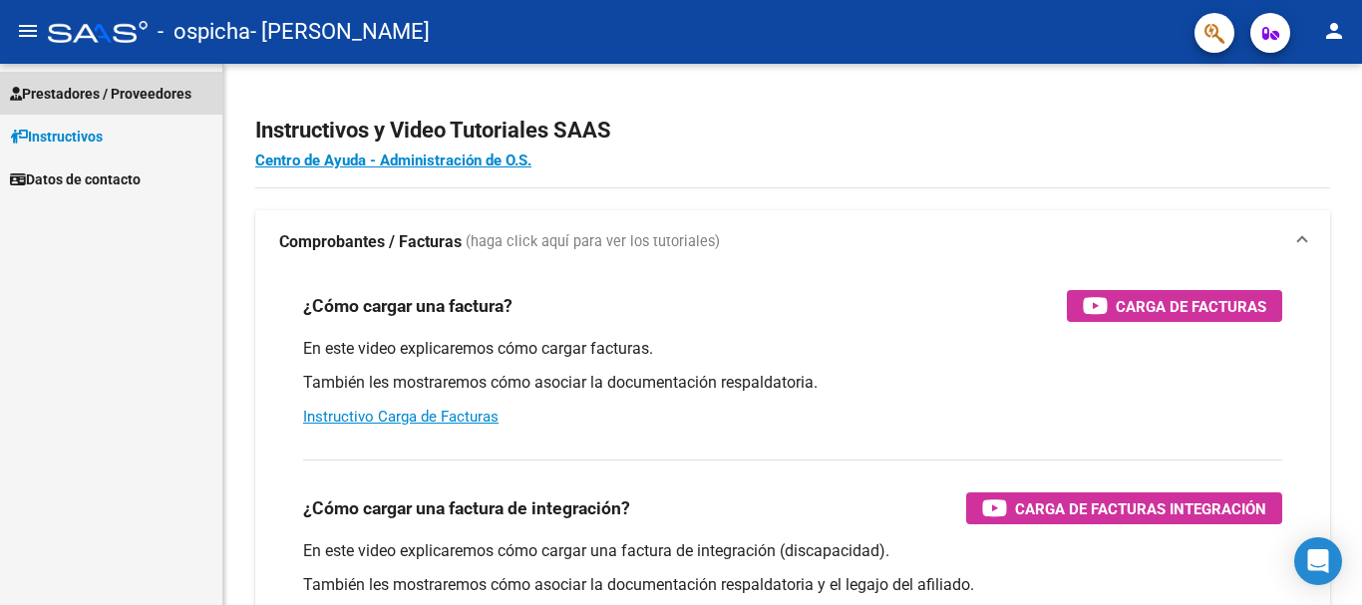
click at [45, 97] on span "Prestadores / Proveedores" at bounding box center [100, 94] width 181 height 22
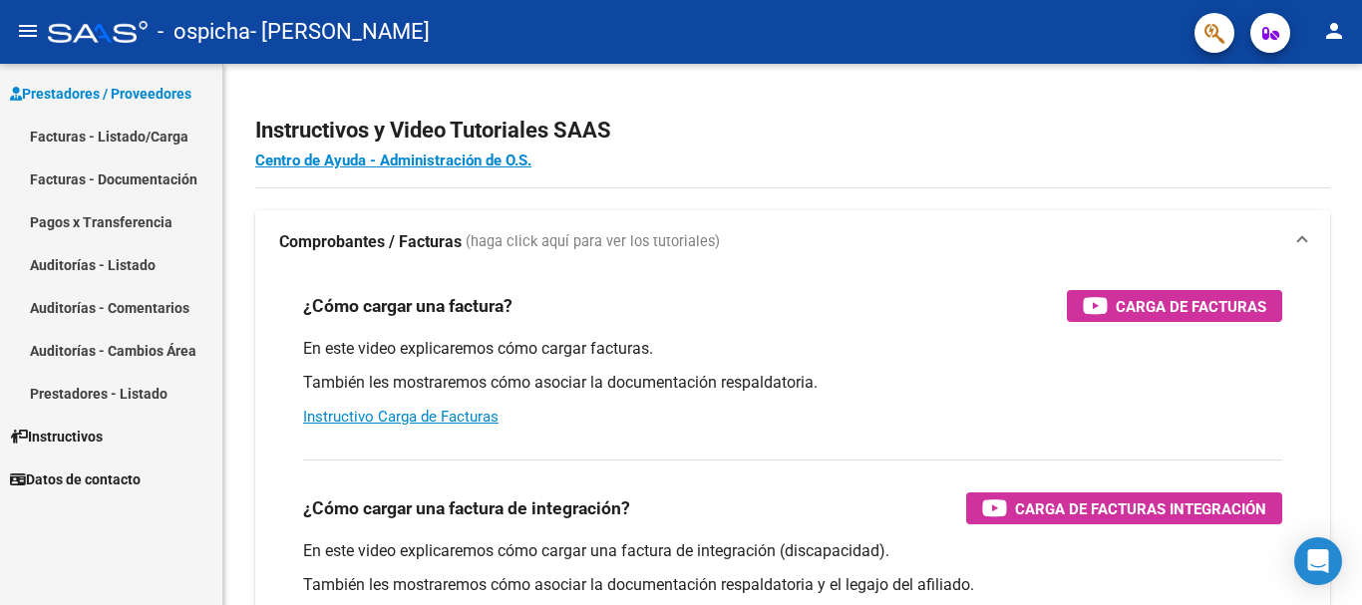
click at [42, 134] on link "Facturas - Listado/Carga" at bounding box center [111, 136] width 222 height 43
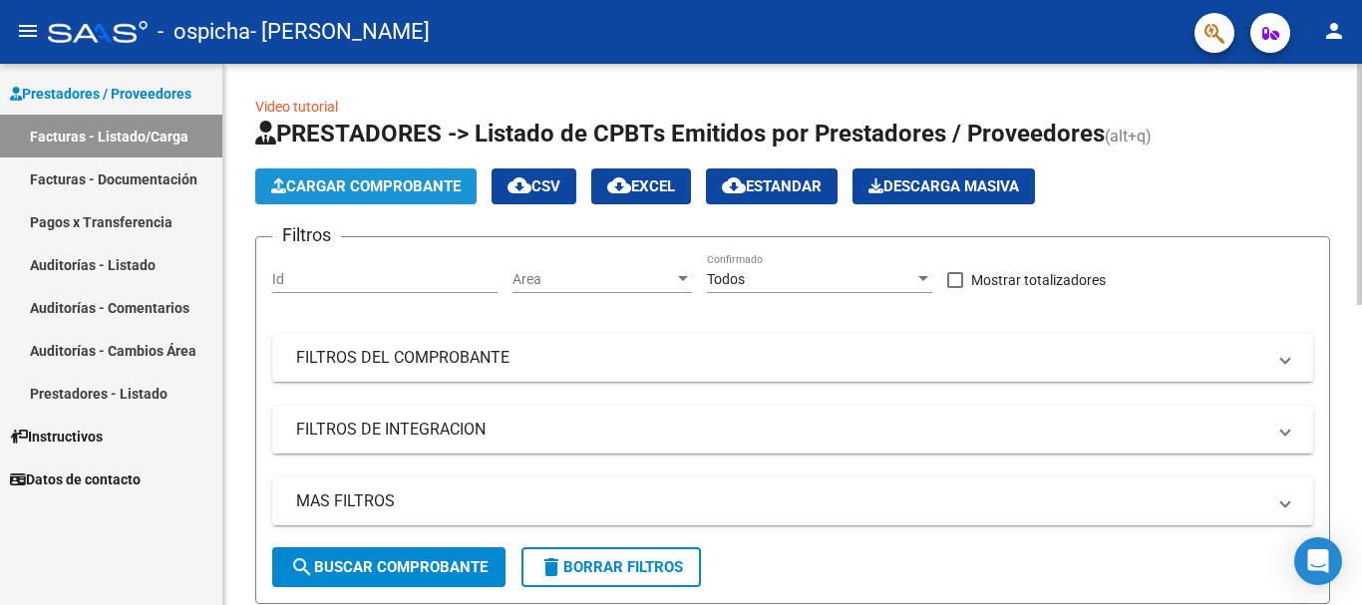
click at [323, 182] on span "Cargar Comprobante" at bounding box center [365, 186] width 189 height 18
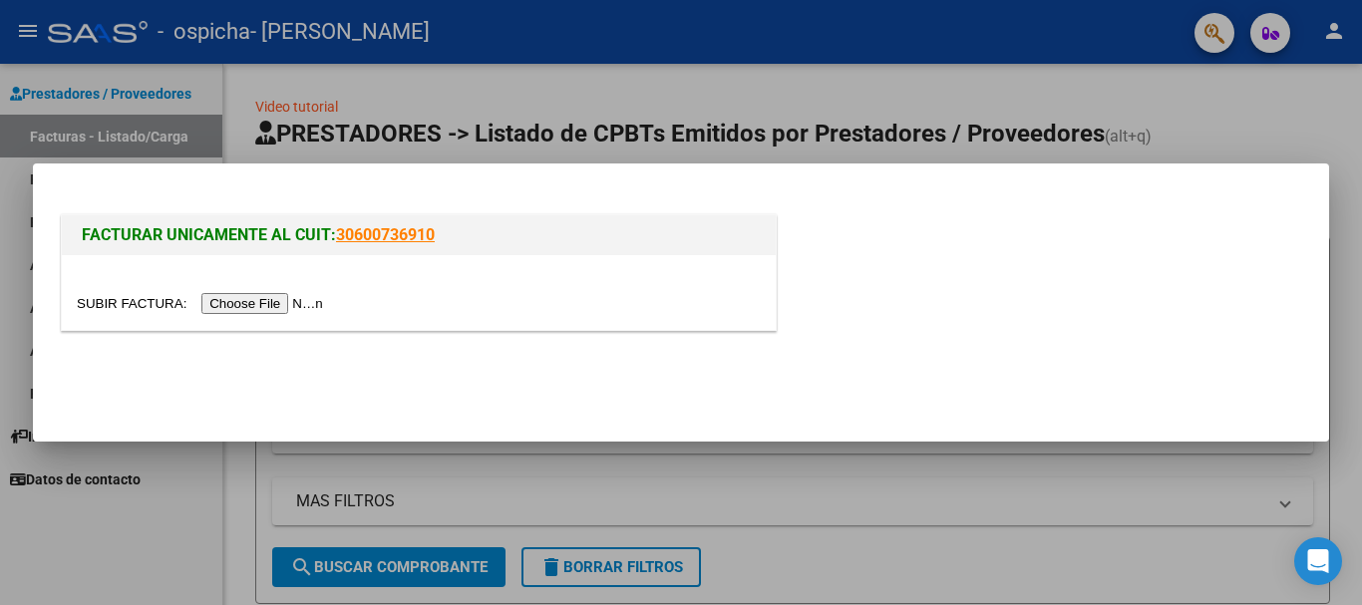
click at [294, 305] on input "file" at bounding box center [203, 303] width 252 height 21
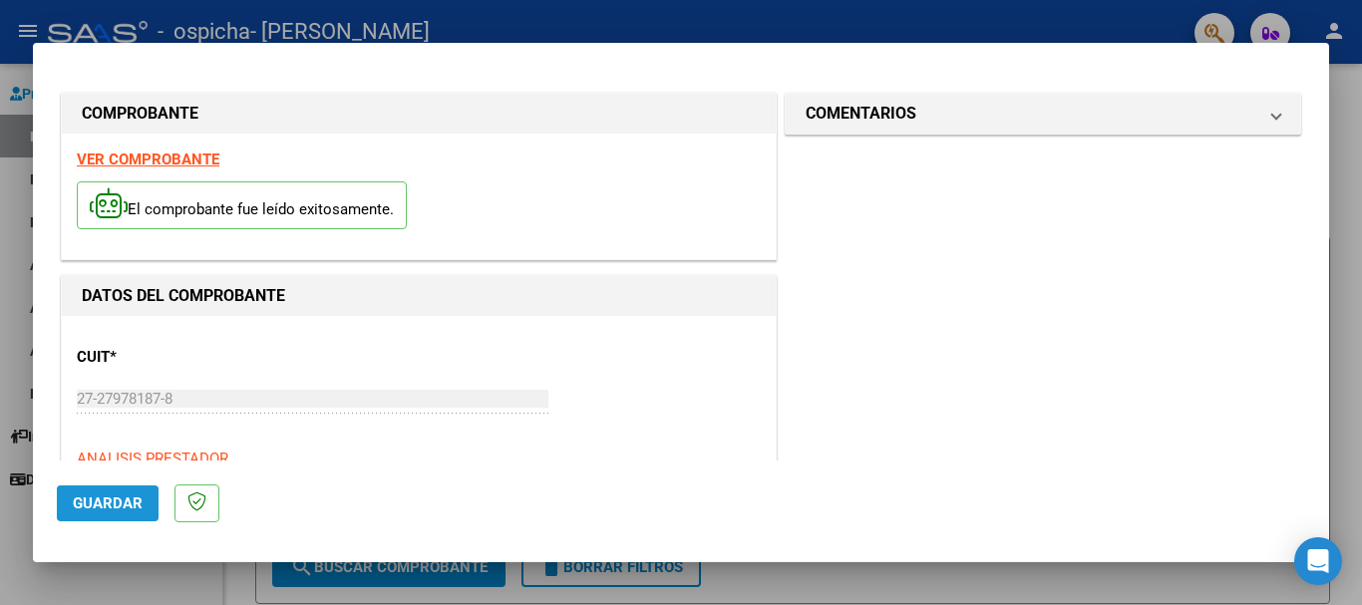
click at [114, 508] on span "Guardar" at bounding box center [108, 504] width 70 height 18
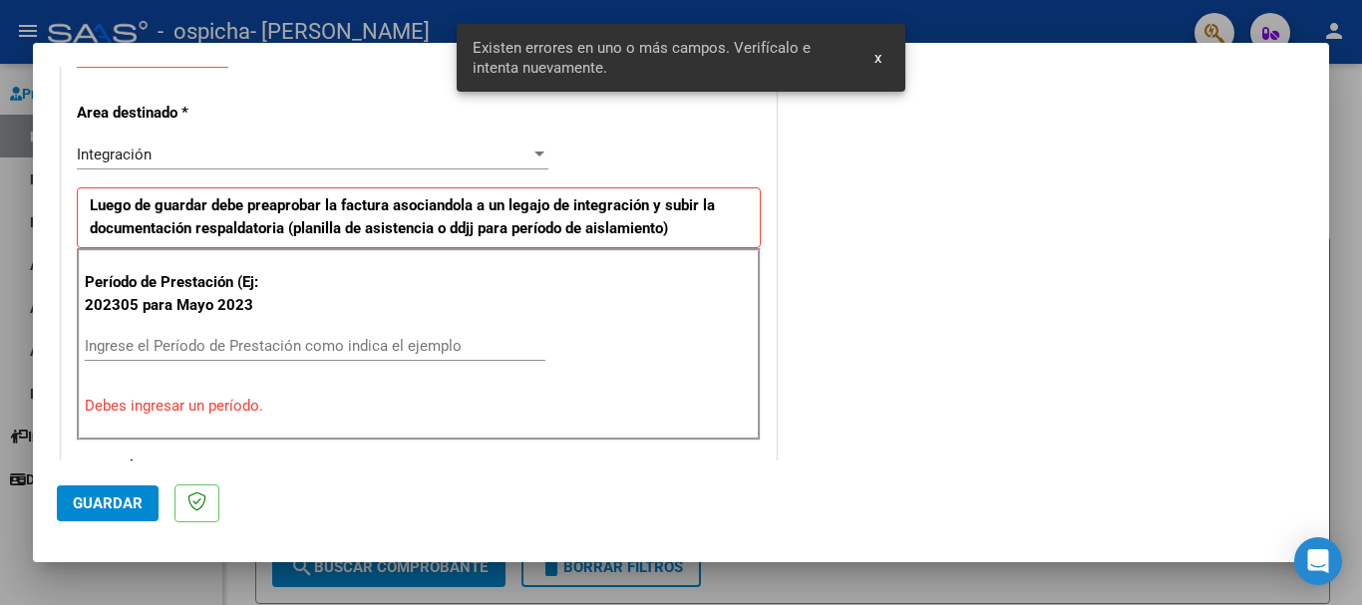
scroll to position [461, 0]
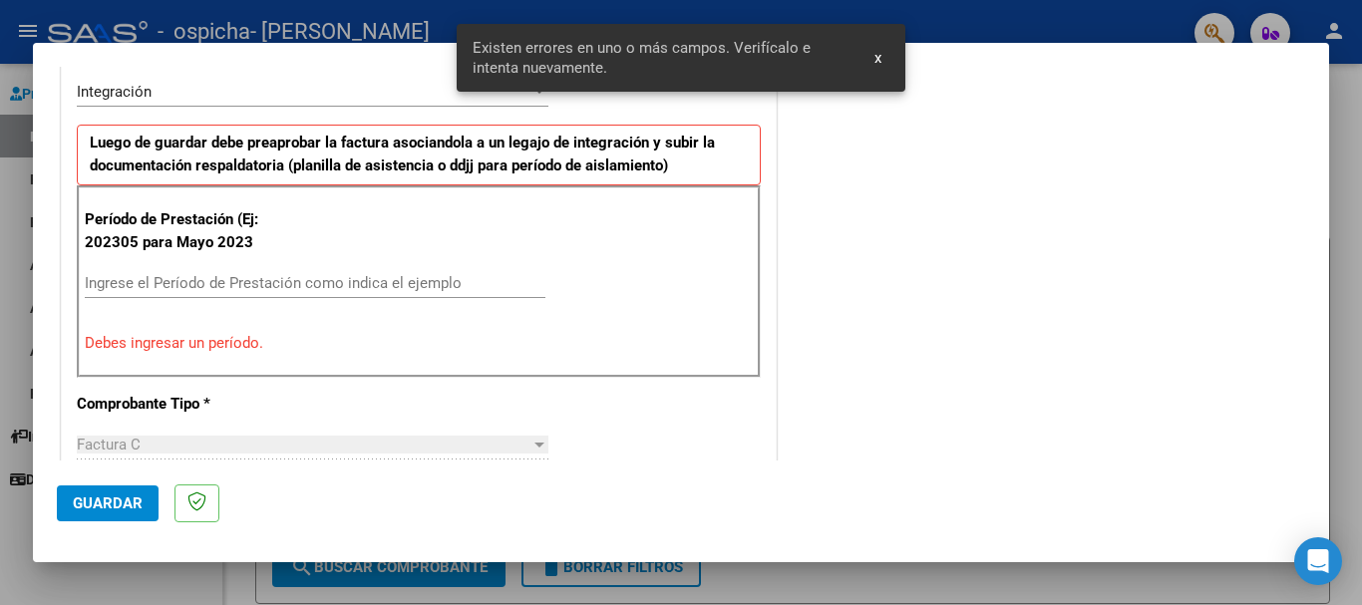
click at [462, 273] on div "Ingrese el Período de Prestación como indica el ejemplo" at bounding box center [315, 283] width 461 height 30
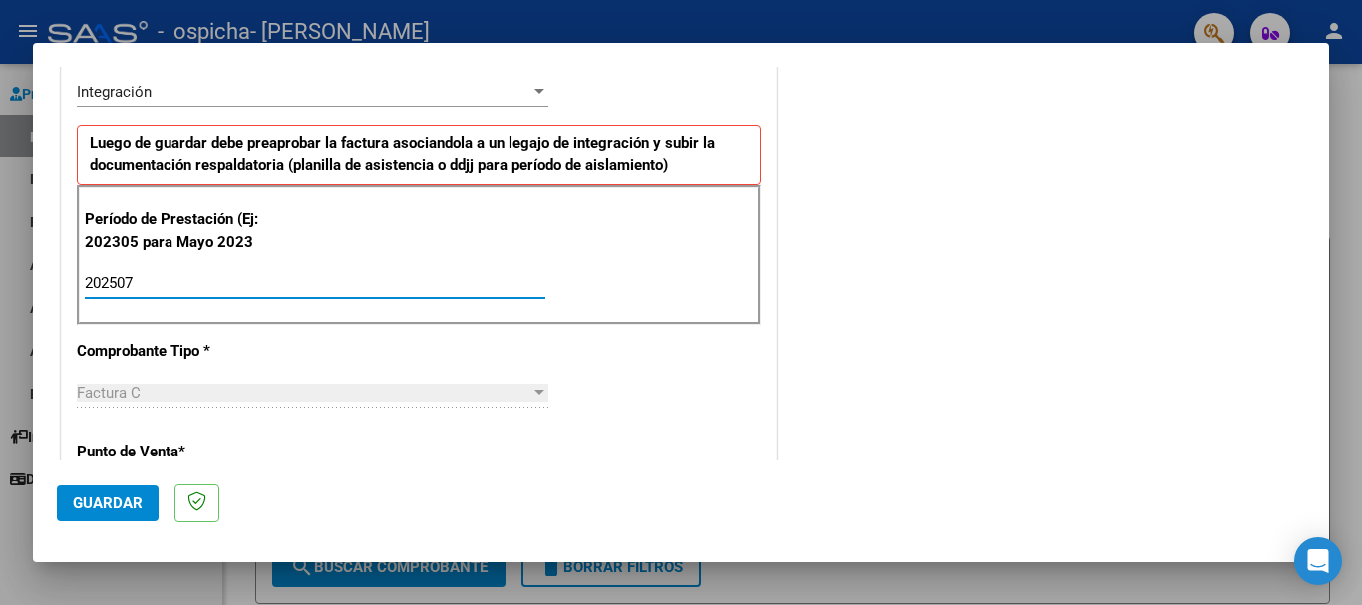
type input "202507"
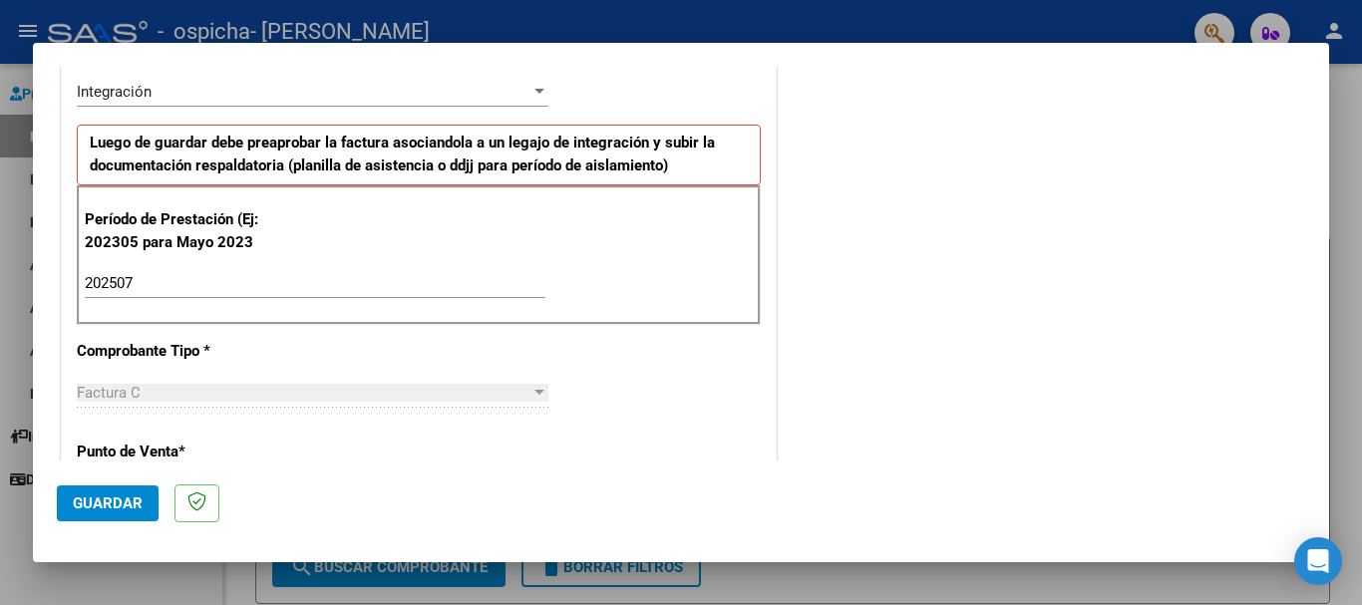
click at [531, 386] on div at bounding box center [539, 393] width 18 height 16
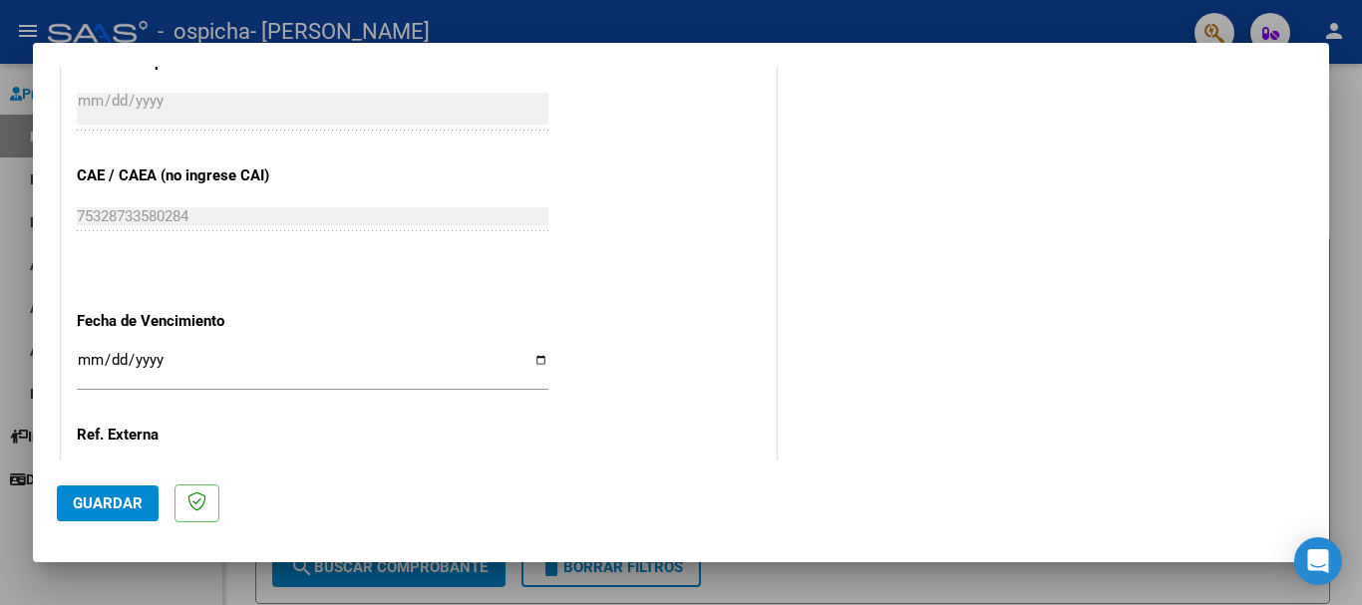
scroll to position [1223, 0]
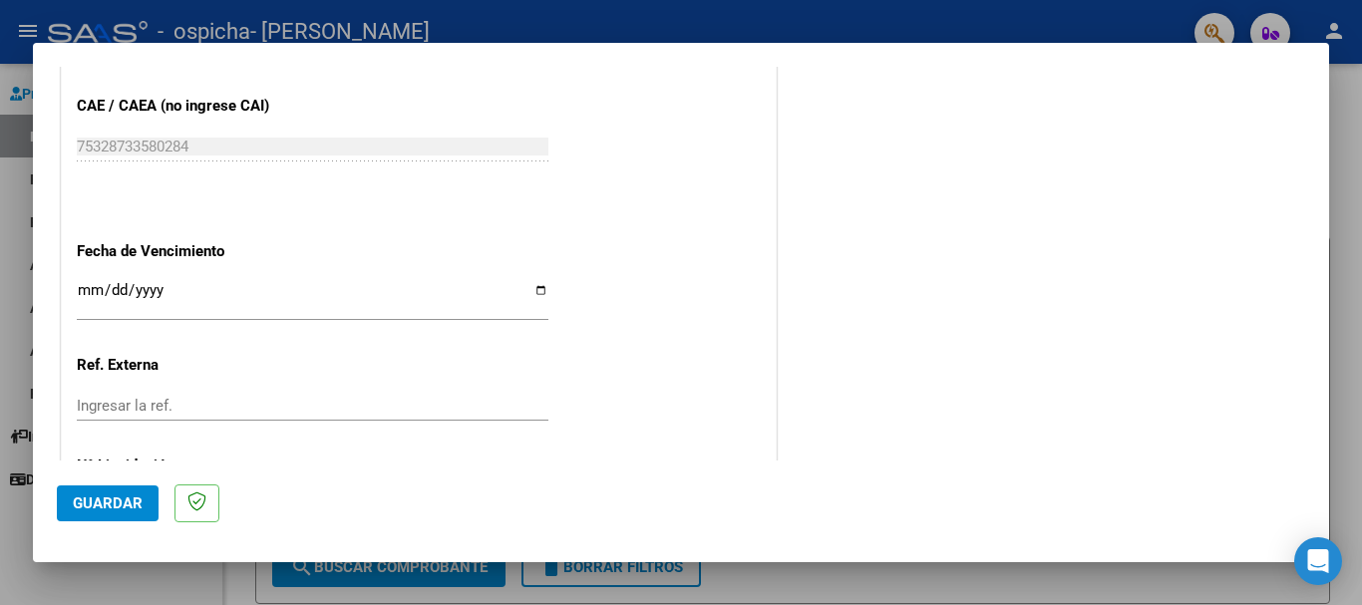
click at [86, 297] on input "Ingresar la fecha" at bounding box center [313, 298] width 472 height 32
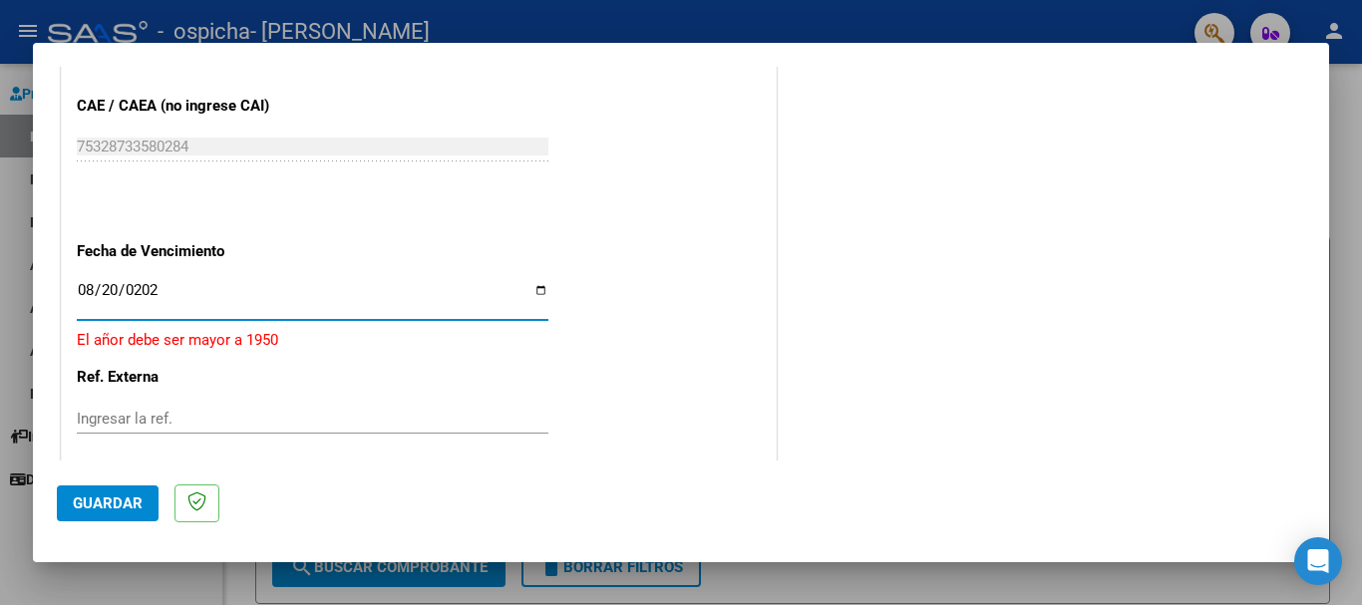
type input "[DATE]"
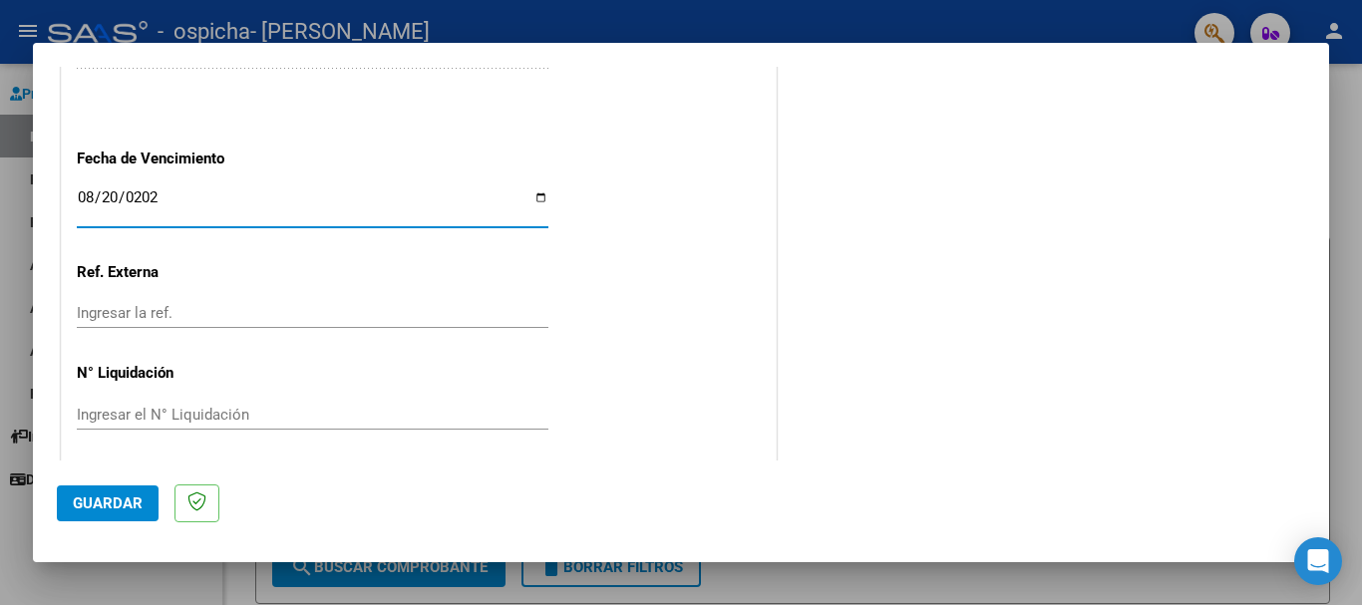
scroll to position [1323, 0]
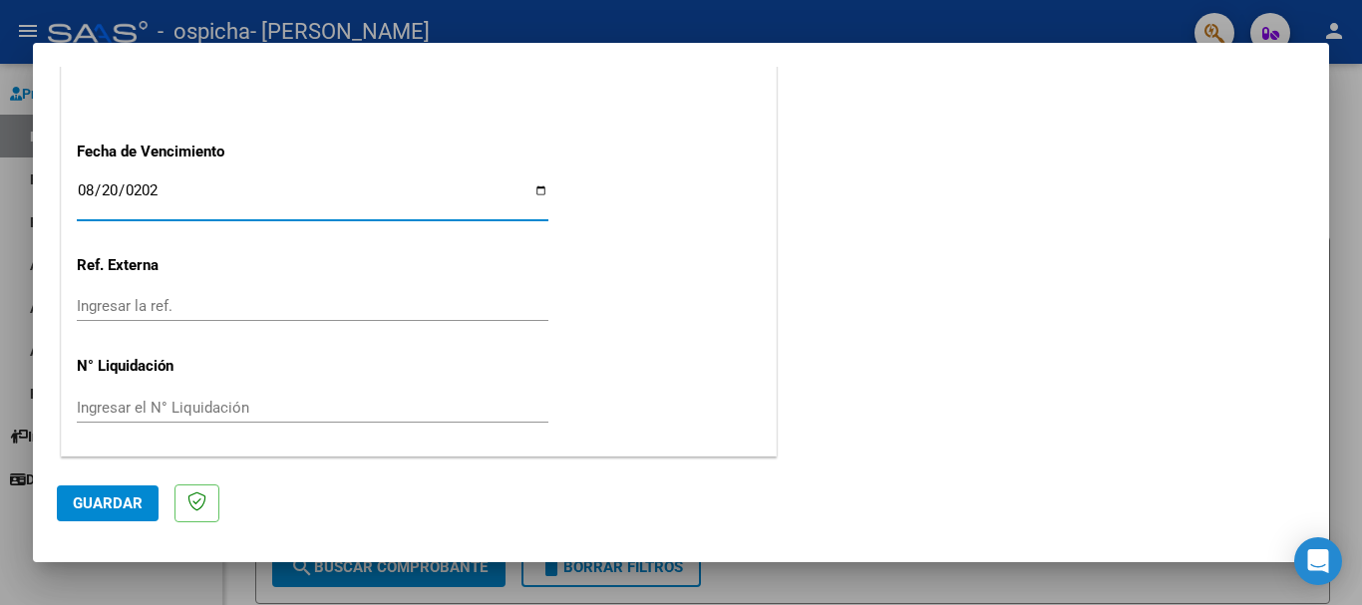
click at [102, 503] on span "Guardar" at bounding box center [108, 504] width 70 height 18
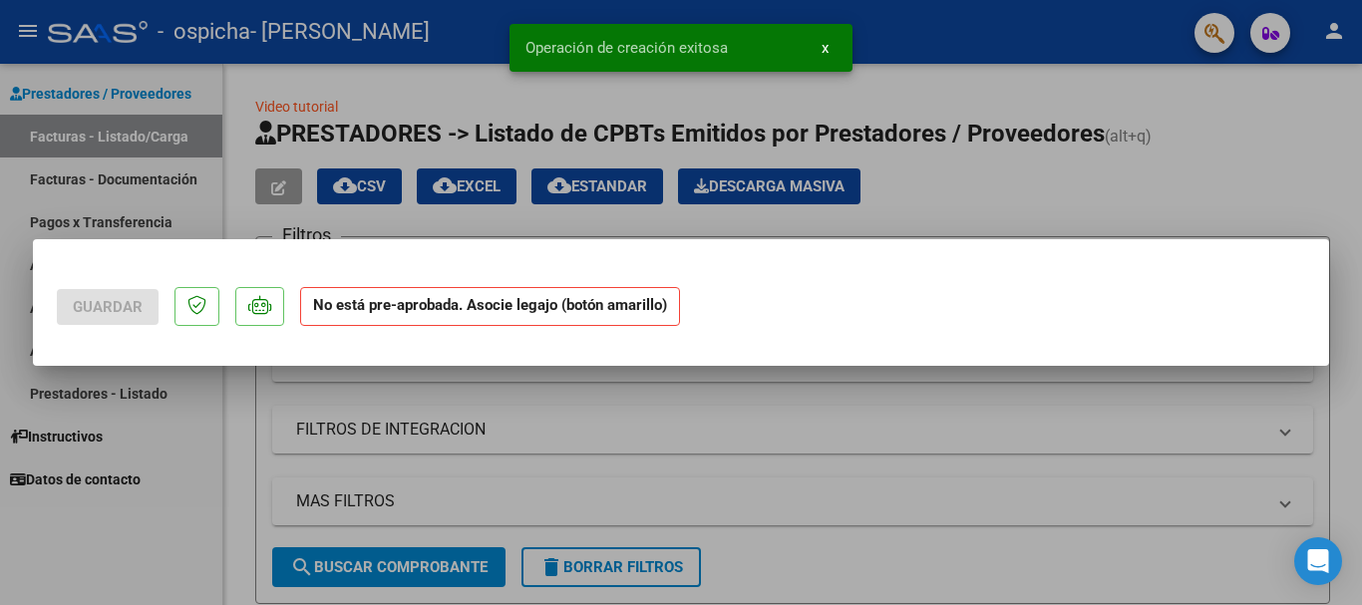
scroll to position [0, 0]
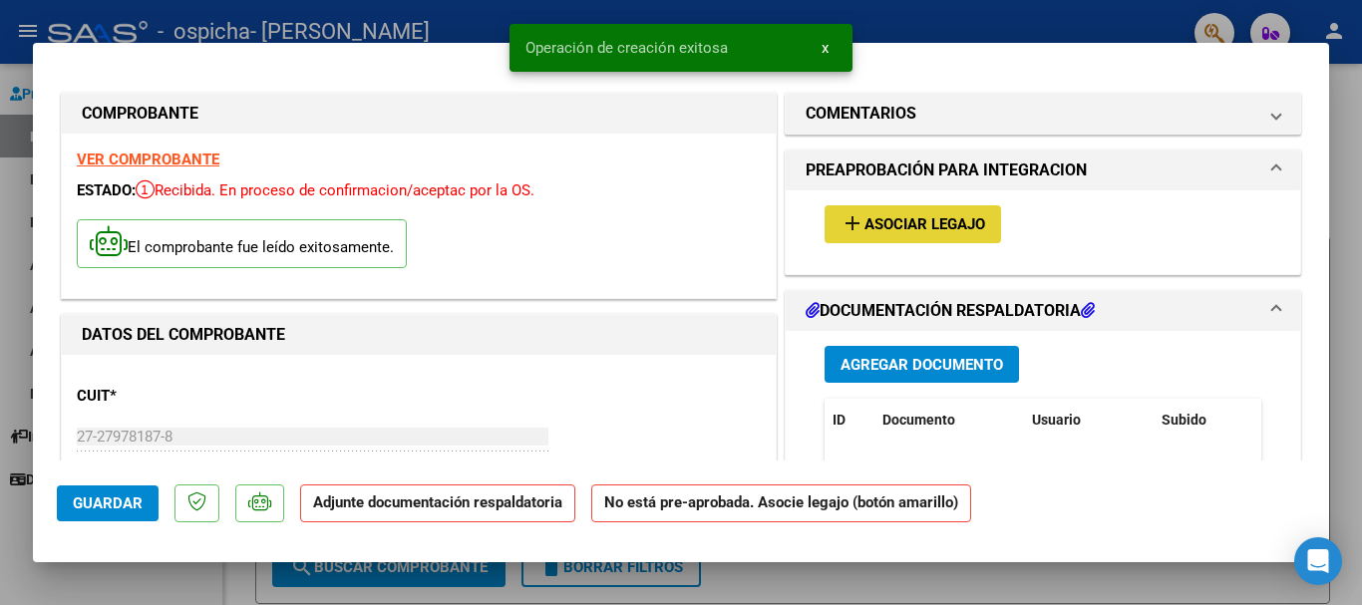
click at [911, 228] on span "Asociar Legajo" at bounding box center [924, 225] width 121 height 18
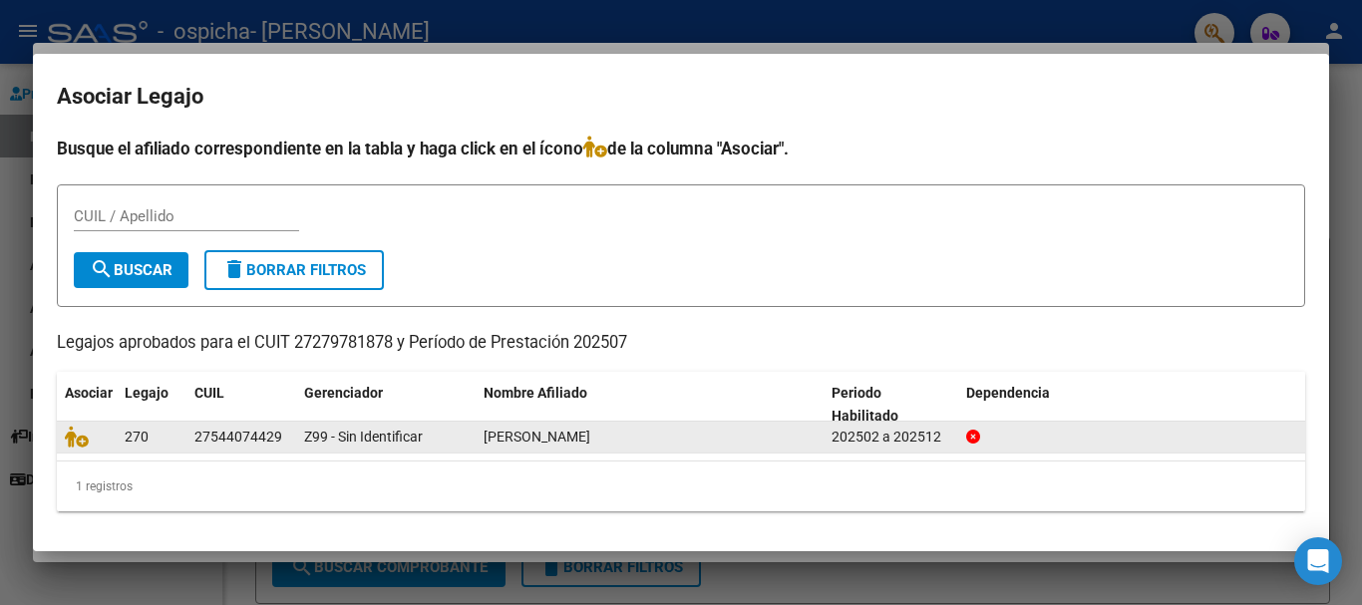
click at [508, 437] on span "[PERSON_NAME]" at bounding box center [537, 437] width 107 height 16
click at [66, 436] on icon at bounding box center [77, 437] width 24 height 22
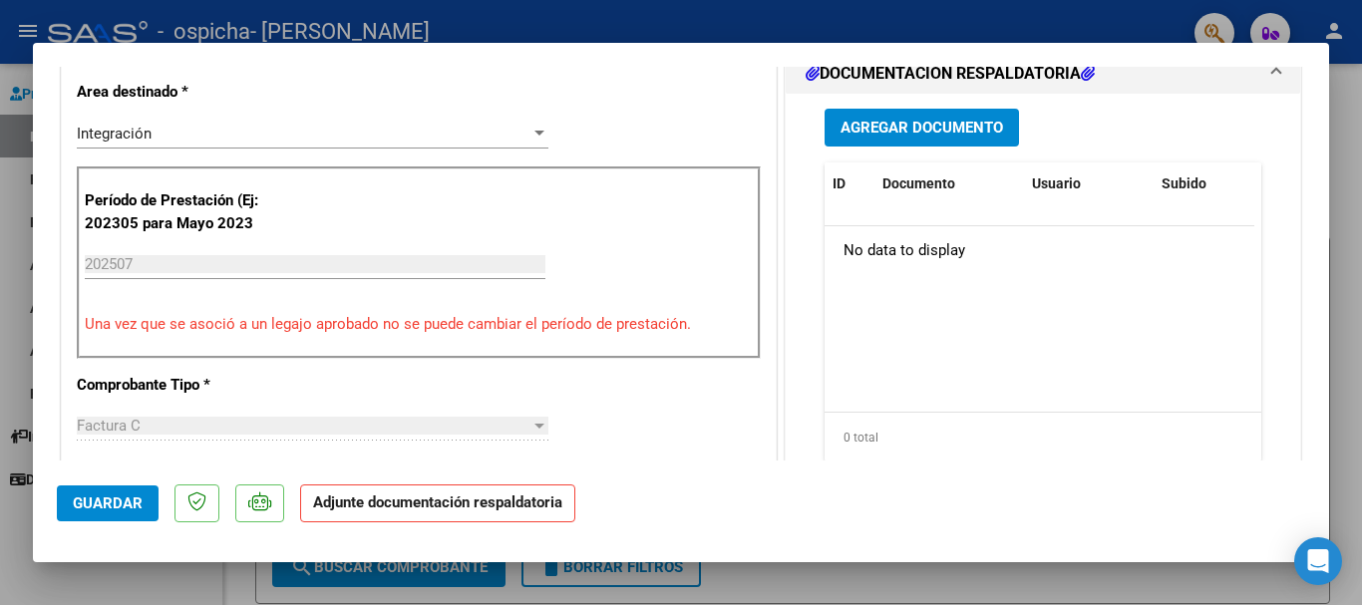
scroll to position [499, 0]
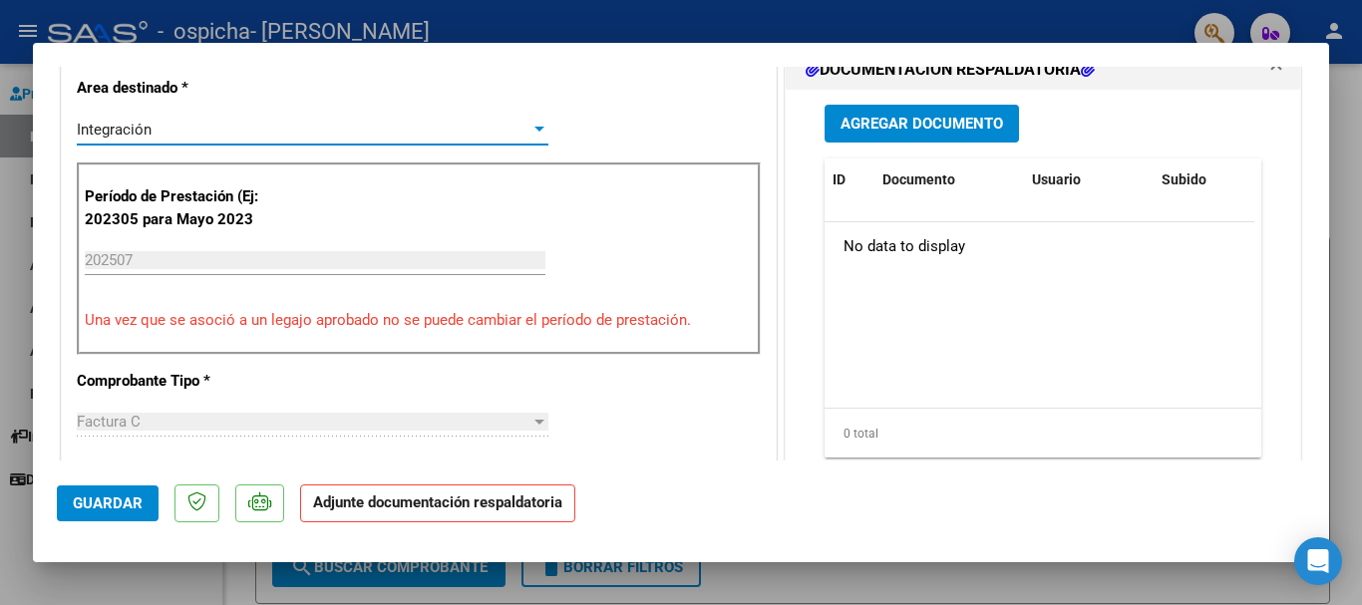
click at [534, 133] on div at bounding box center [539, 130] width 18 height 16
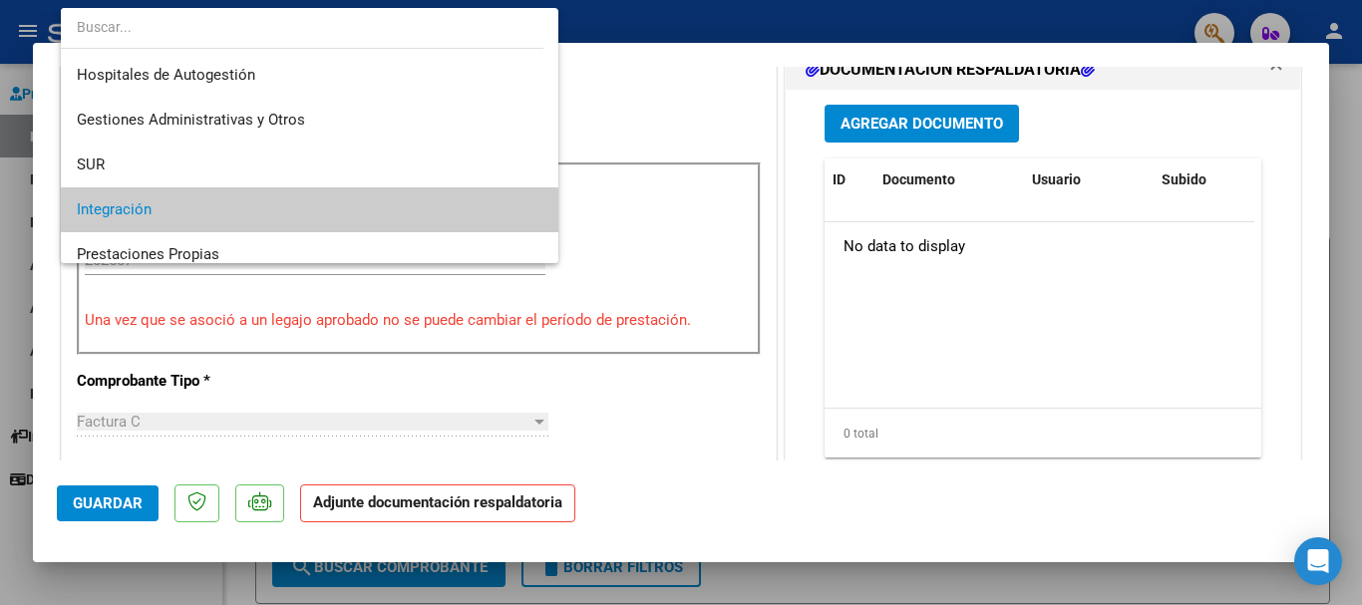
scroll to position [81, 0]
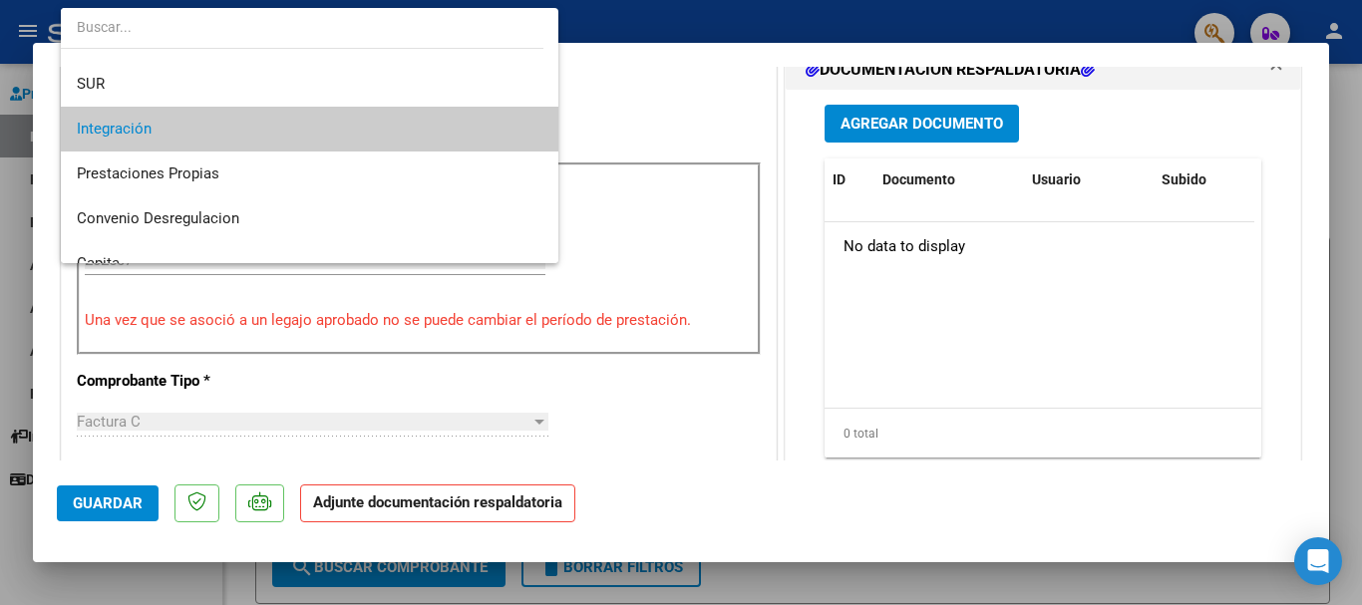
click at [511, 130] on span "Integración" at bounding box center [310, 129] width 466 height 45
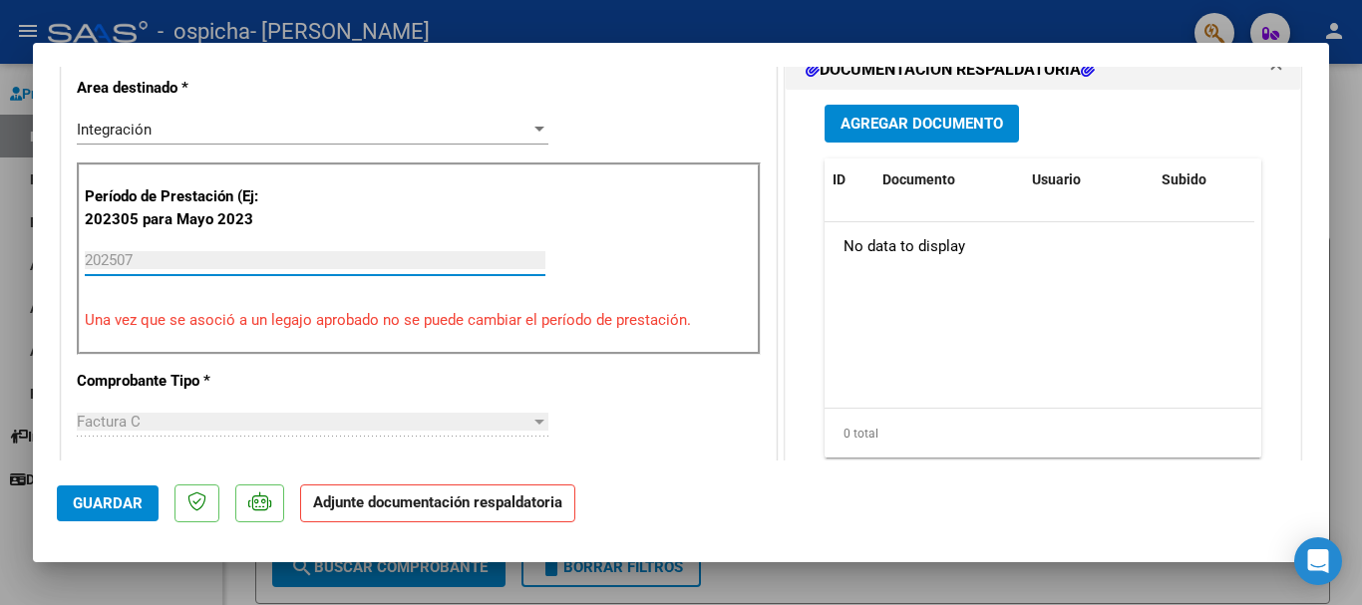
click at [302, 264] on input "202507" at bounding box center [315, 260] width 461 height 18
click at [196, 256] on input "202507" at bounding box center [315, 260] width 461 height 18
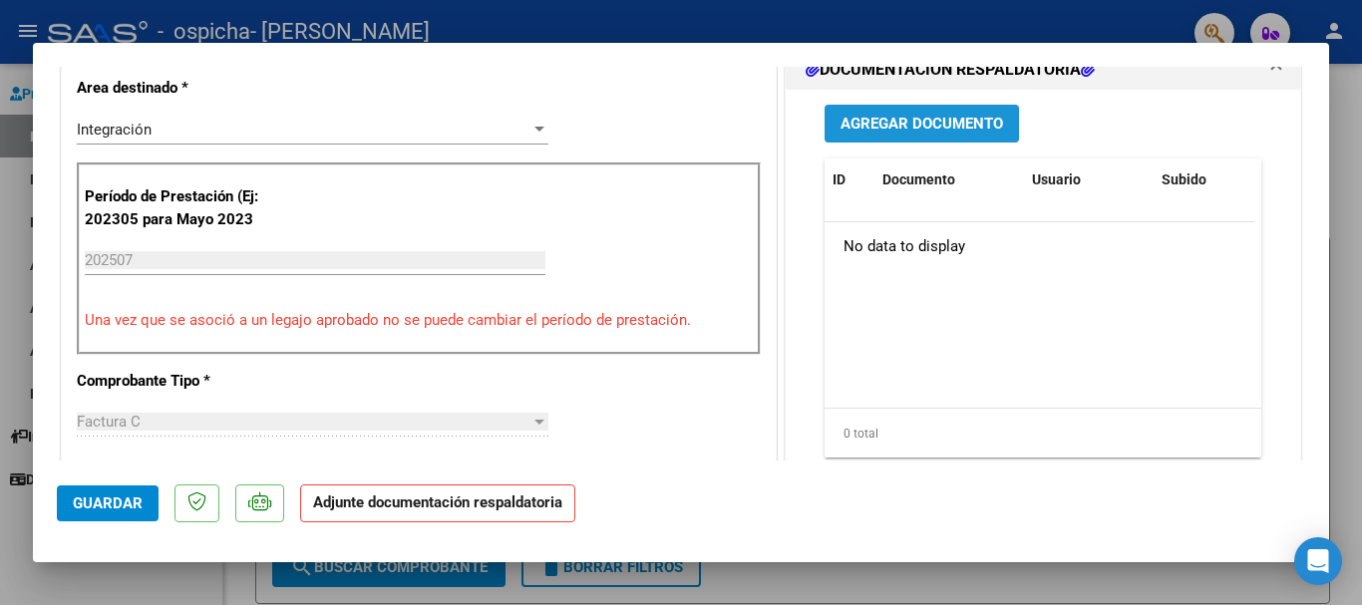
click at [947, 134] on span "Agregar Documento" at bounding box center [921, 125] width 163 height 18
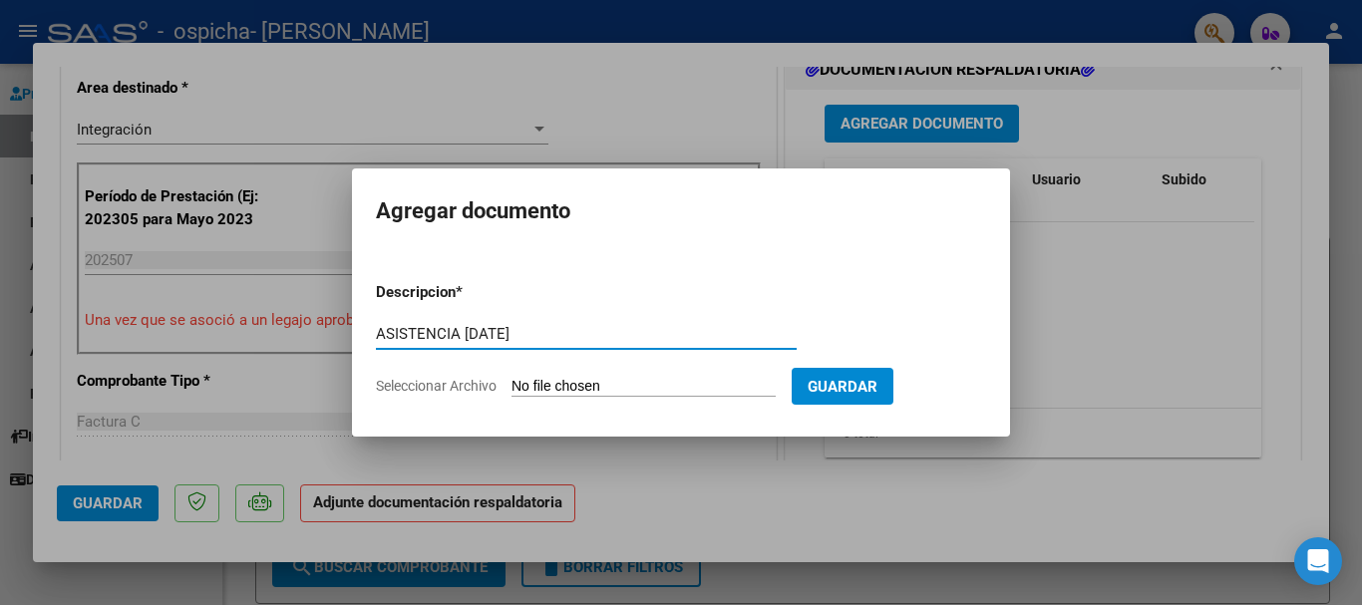
type input "ASISTENCIA [DATE]"
click at [660, 380] on input "Seleccionar Archivo" at bounding box center [643, 387] width 264 height 19
type input "C:\fakepath\ASISTENCIA [DATE] [PERSON_NAME] .pdf"
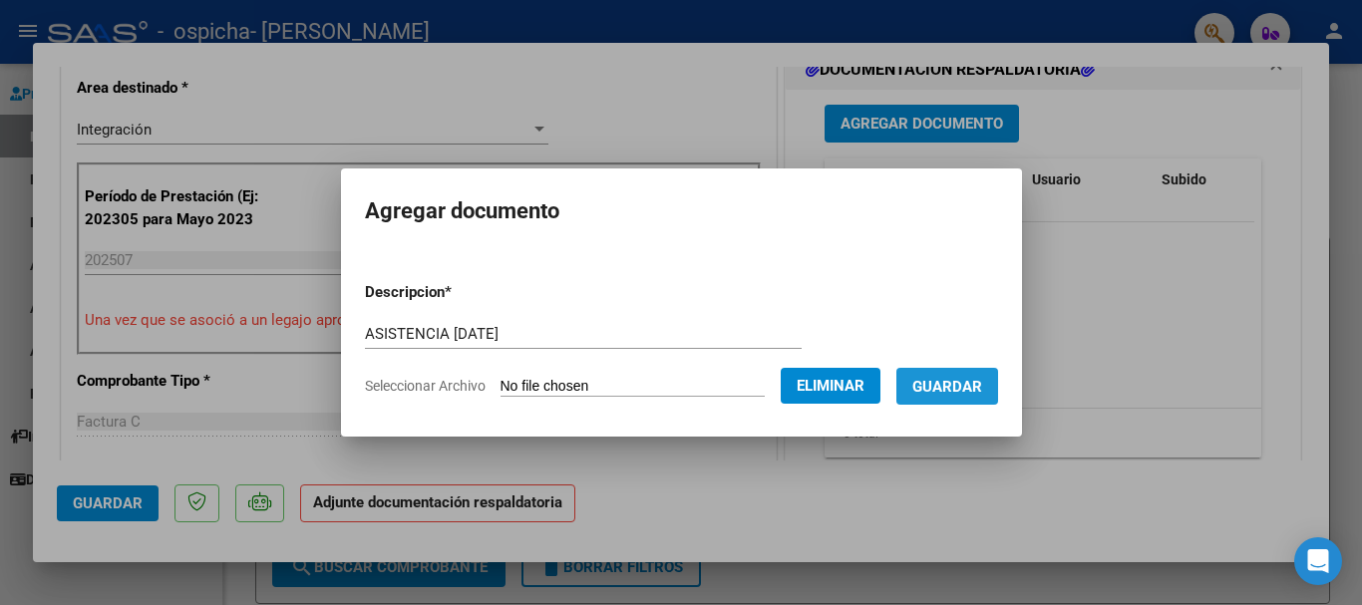
click at [974, 385] on span "Guardar" at bounding box center [947, 387] width 70 height 18
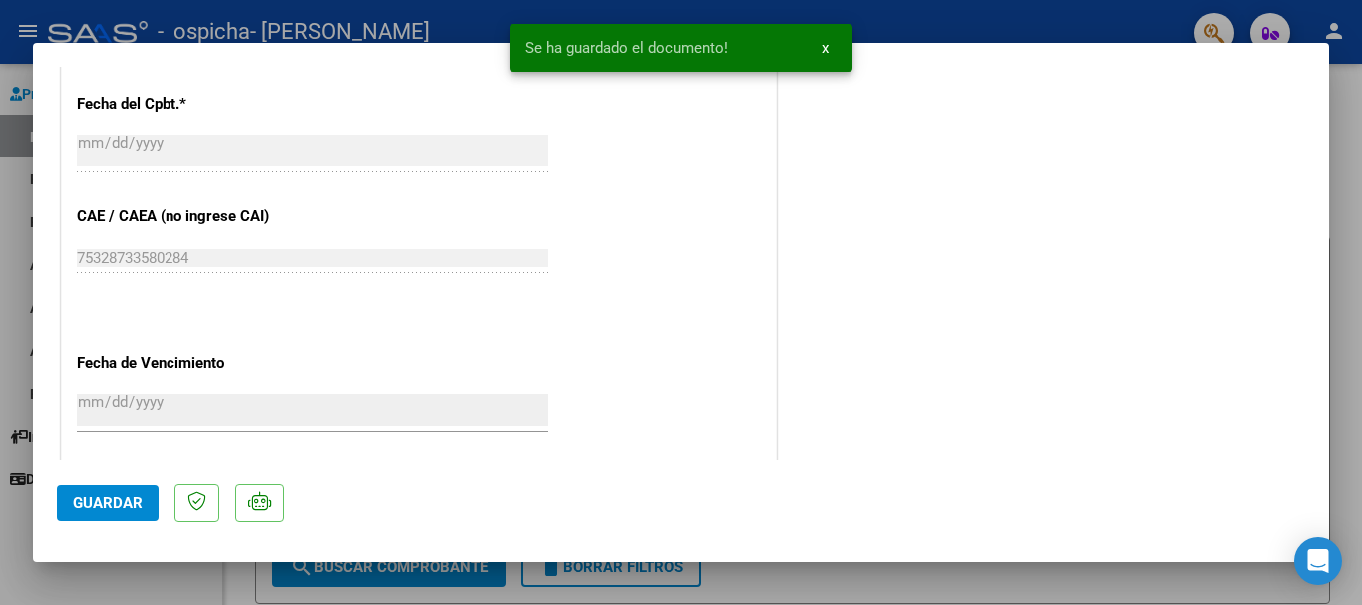
scroll to position [1391, 0]
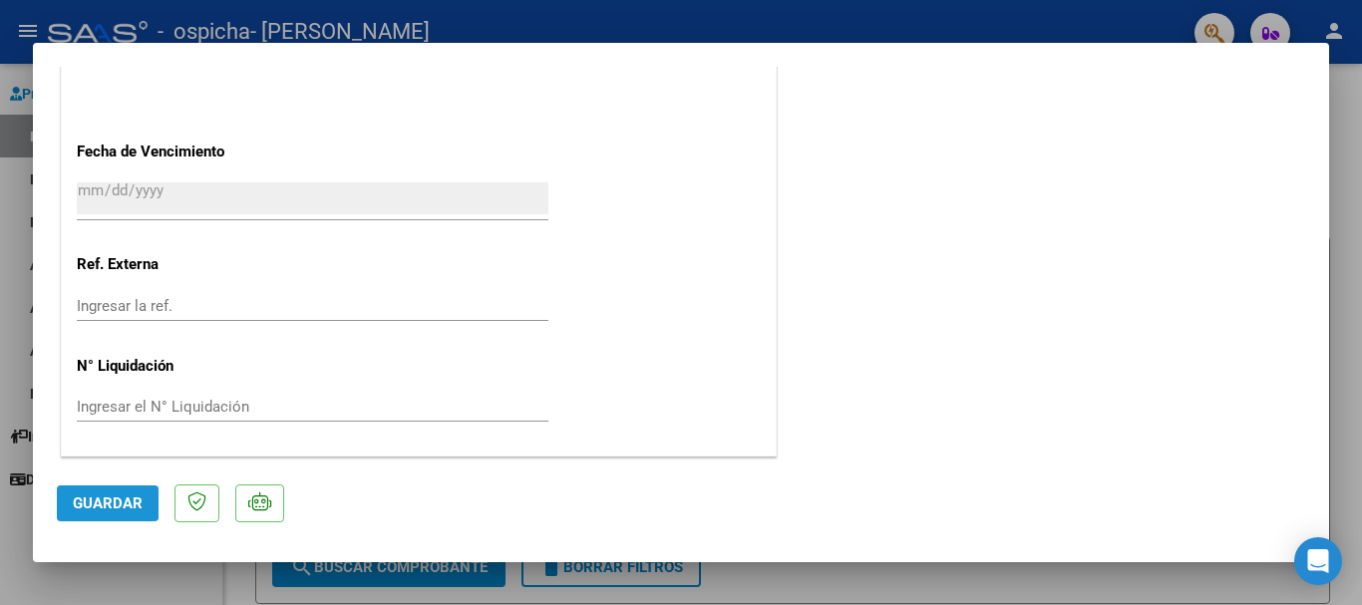
click at [98, 501] on span "Guardar" at bounding box center [108, 504] width 70 height 18
click at [1100, 588] on div at bounding box center [681, 302] width 1362 height 605
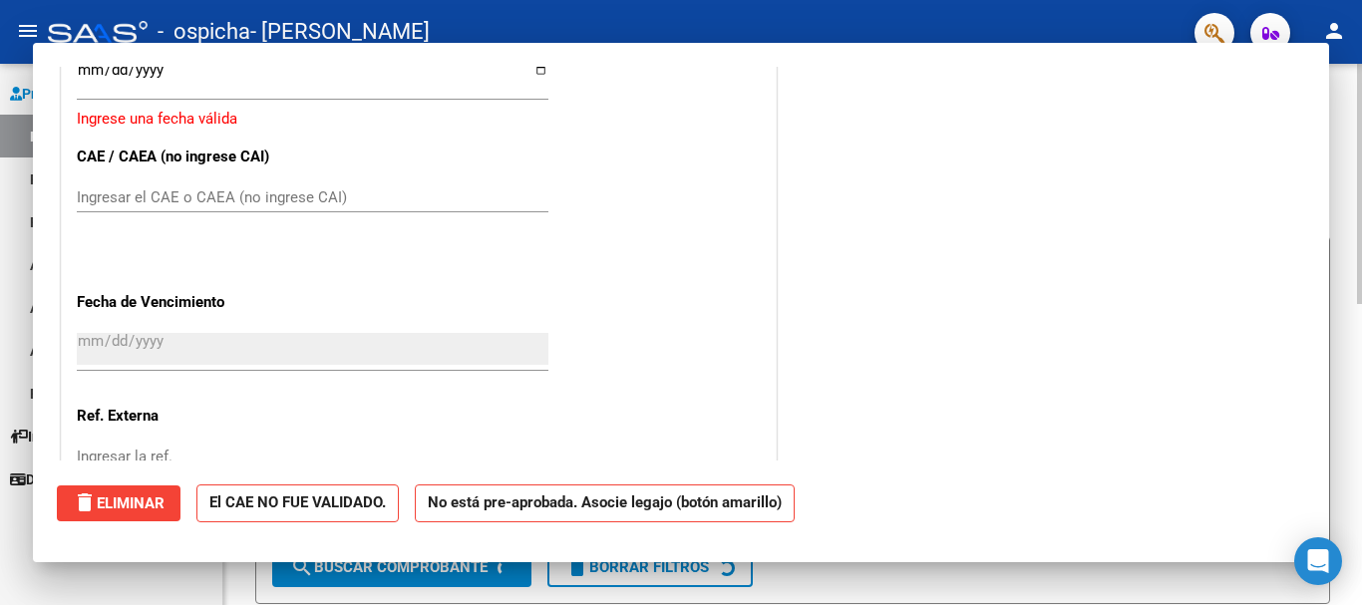
scroll to position [0, 0]
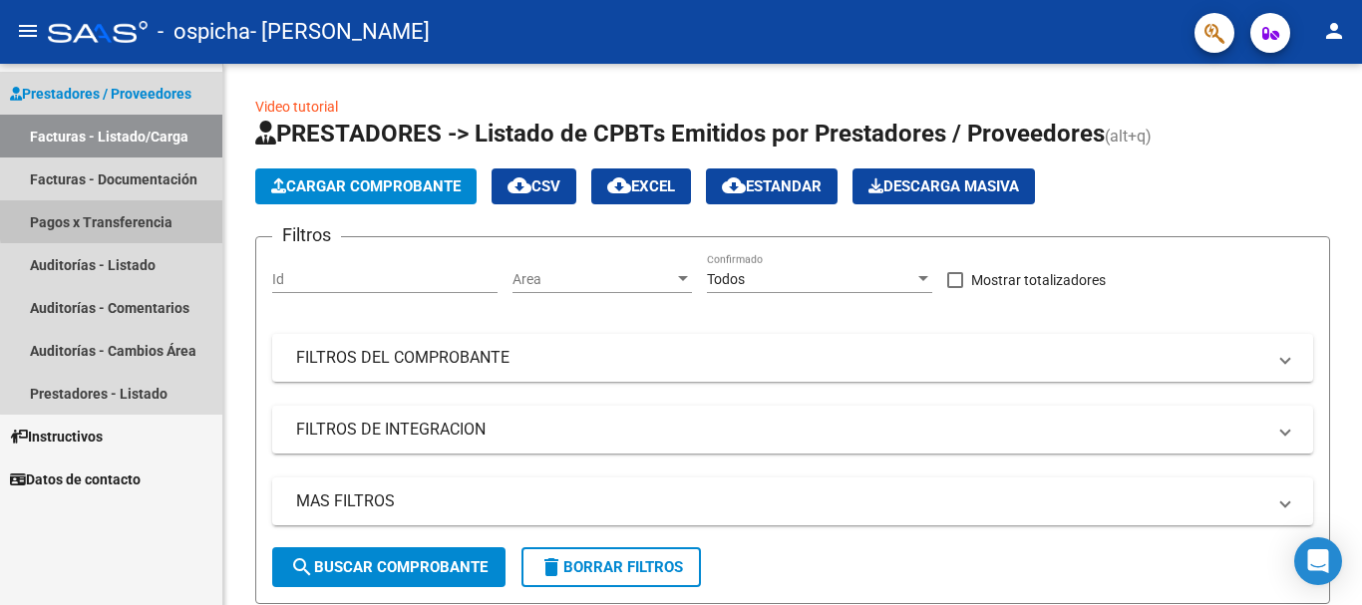
click at [153, 216] on link "Pagos x Transferencia" at bounding box center [111, 221] width 222 height 43
